Goal: Navigation & Orientation: Find specific page/section

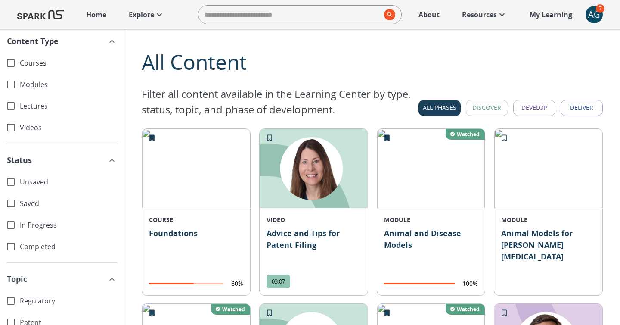
click at [492, 104] on button "Discover" at bounding box center [487, 108] width 42 height 16
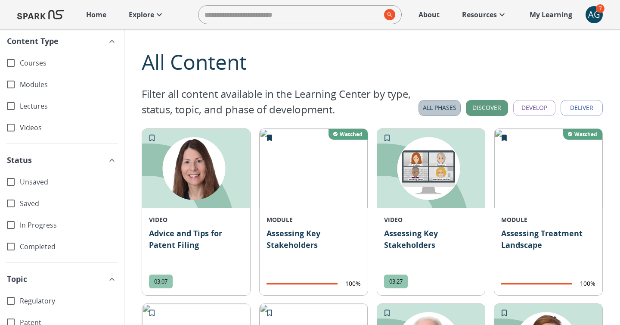
click at [450, 108] on button "All Phases" at bounding box center [440, 108] width 42 height 16
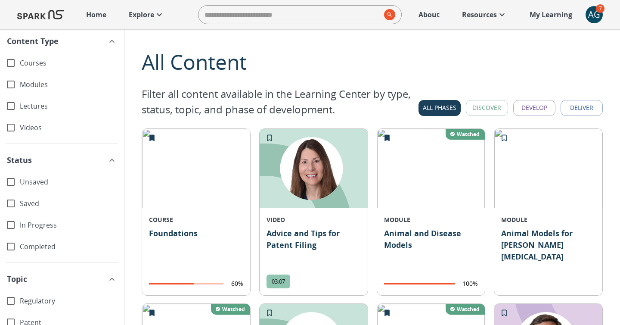
click at [487, 110] on button "Discover" at bounding box center [487, 108] width 42 height 16
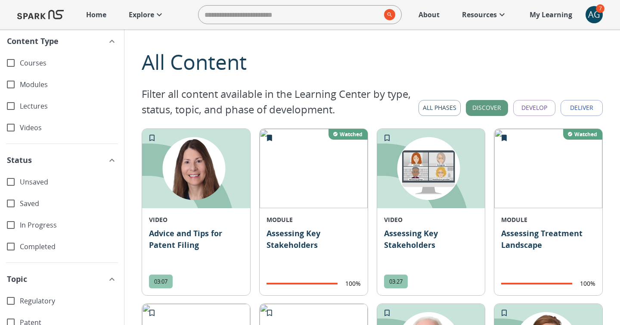
click at [447, 108] on button "All Phases" at bounding box center [440, 108] width 42 height 16
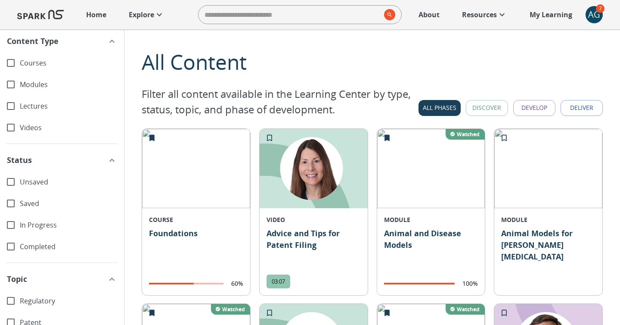
click at [485, 109] on button "Discover" at bounding box center [487, 108] width 42 height 16
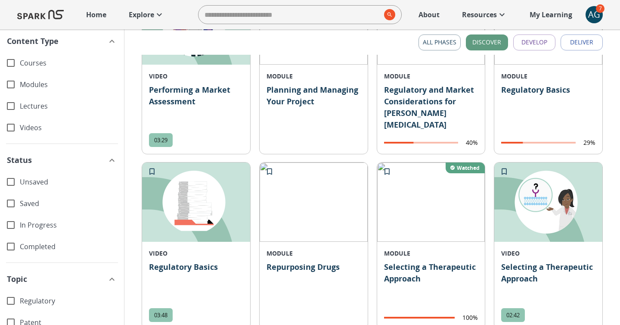
scroll to position [1910, 0]
